Goal: Task Accomplishment & Management: Complete application form

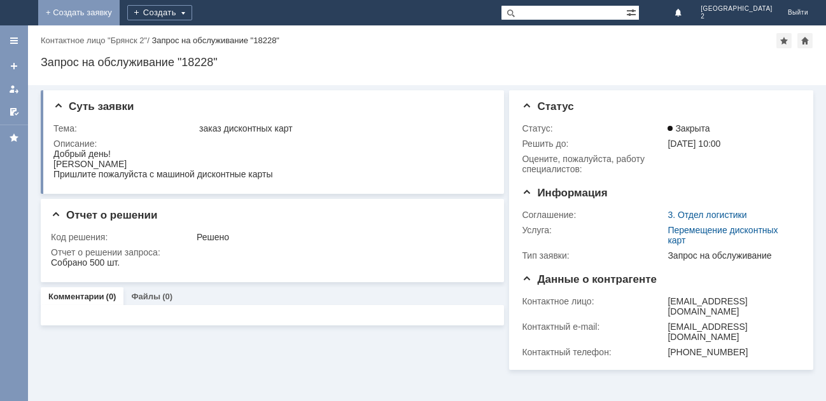
click at [120, 14] on link "+ Создать заявку" at bounding box center [78, 12] width 81 height 25
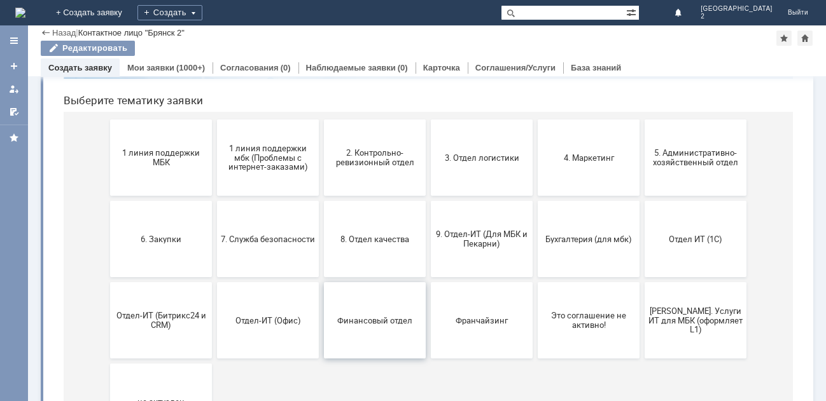
scroll to position [127, 0]
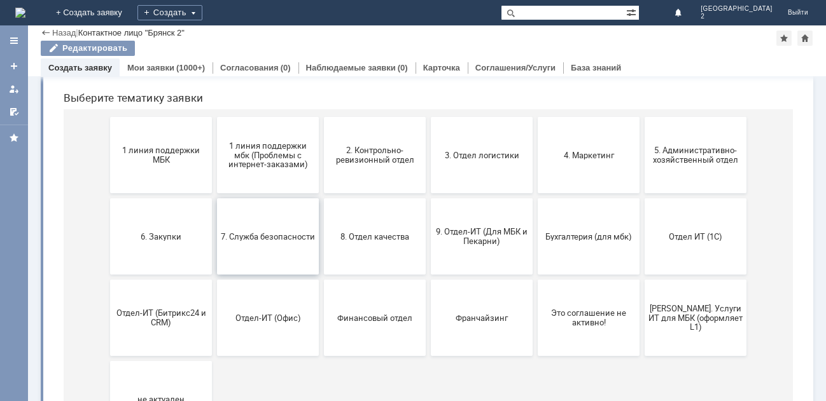
click at [261, 241] on span "7. Служба безопасности" at bounding box center [268, 237] width 94 height 10
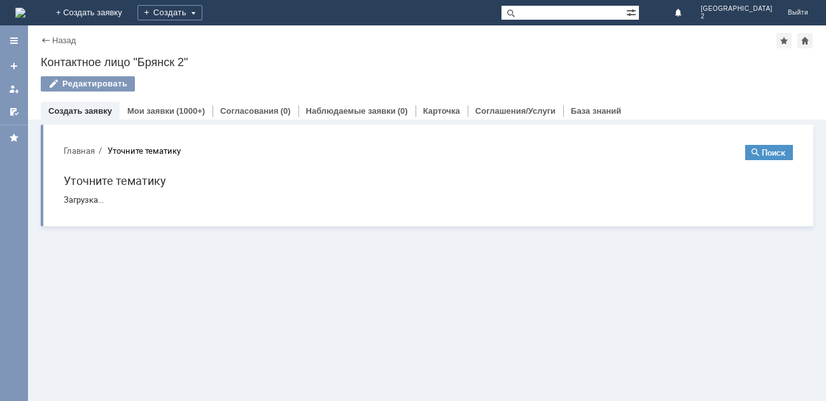
scroll to position [0, 0]
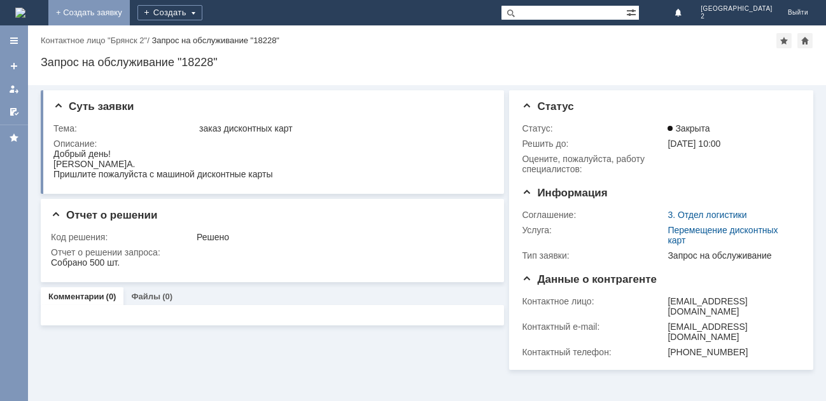
click at [130, 10] on link "+ Создать заявку" at bounding box center [88, 12] width 81 height 25
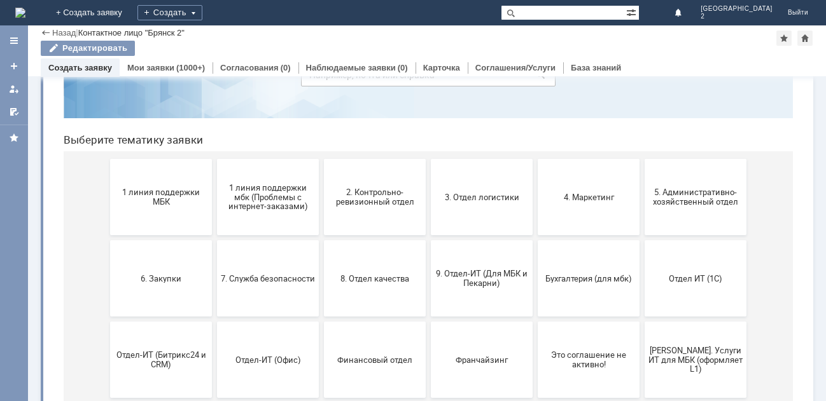
scroll to position [127, 0]
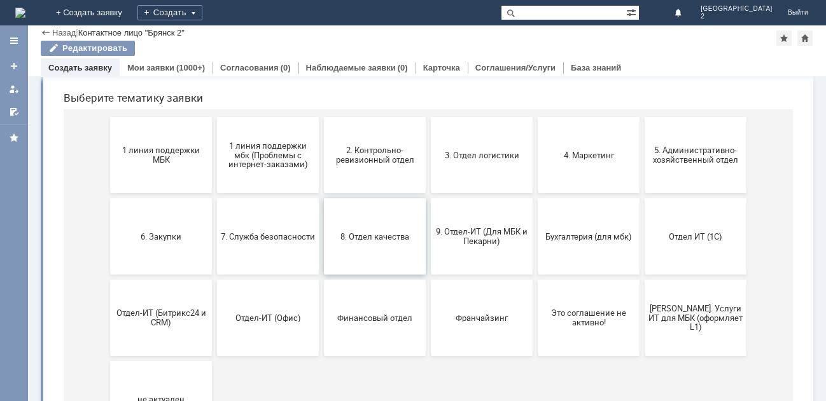
click at [359, 242] on button "8. Отдел качества" at bounding box center [375, 236] width 102 height 76
